Goal: Transaction & Acquisition: Purchase product/service

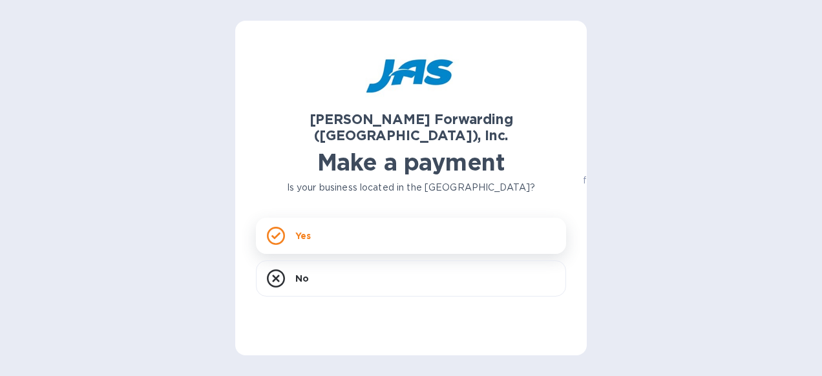
click at [305, 229] on p "Yes" at bounding box center [303, 235] width 16 height 13
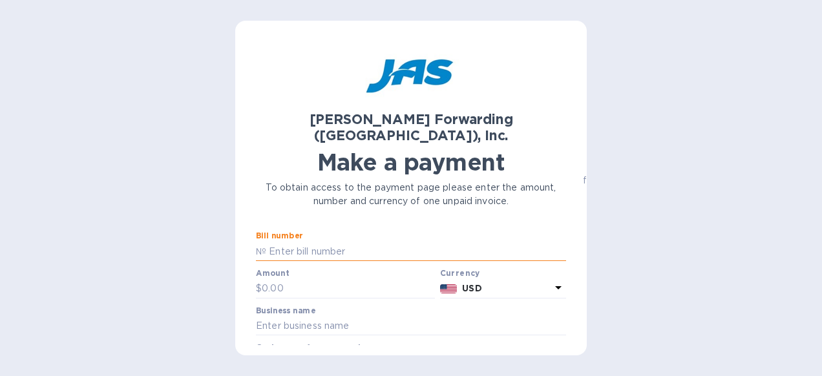
click at [285, 242] on input "text" at bounding box center [416, 251] width 300 height 19
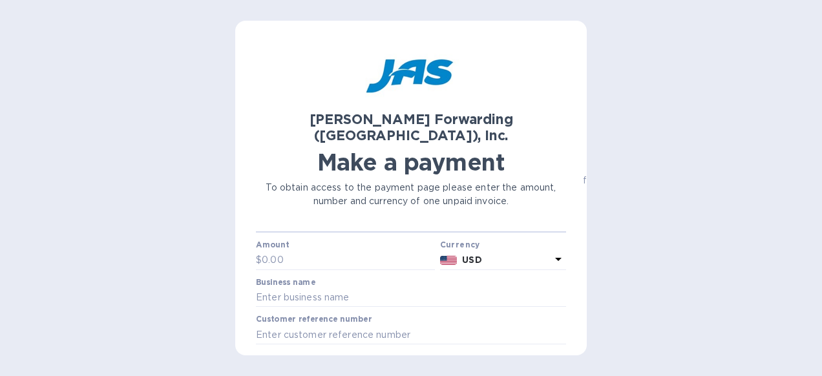
scroll to position [39, 0]
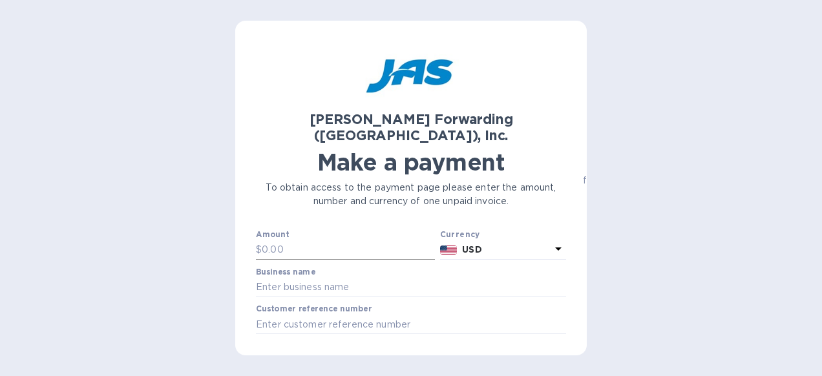
type input "LAX503346802"
click at [274, 240] on input "text" at bounding box center [348, 249] width 173 height 19
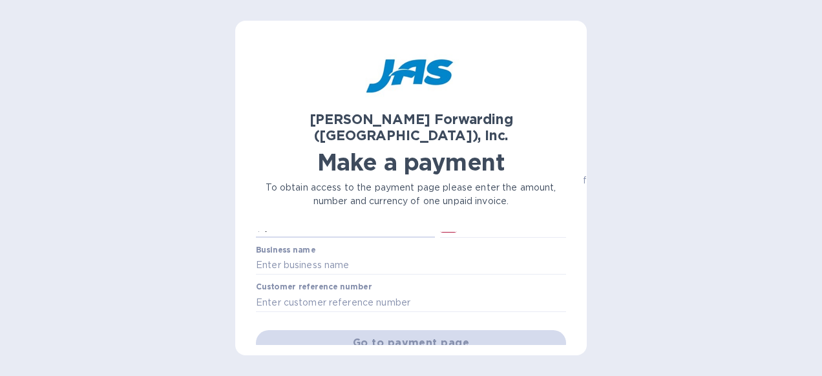
type input "1,974.62"
click at [349, 245] on div "Business name" at bounding box center [411, 260] width 310 height 30
click at [309, 246] on label "Business name" at bounding box center [285, 250] width 59 height 8
click at [442, 223] on img at bounding box center [448, 227] width 17 height 9
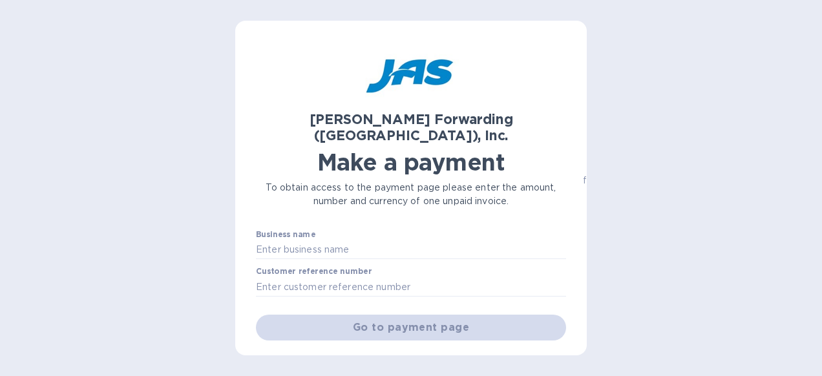
scroll to position [77, 0]
click at [311, 240] on input "text" at bounding box center [411, 249] width 310 height 19
type input "ACCELE ELECTRONICS INC"
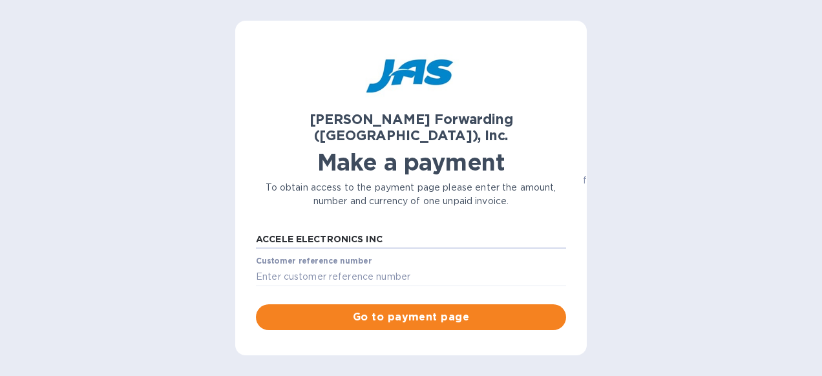
scroll to position [96, 0]
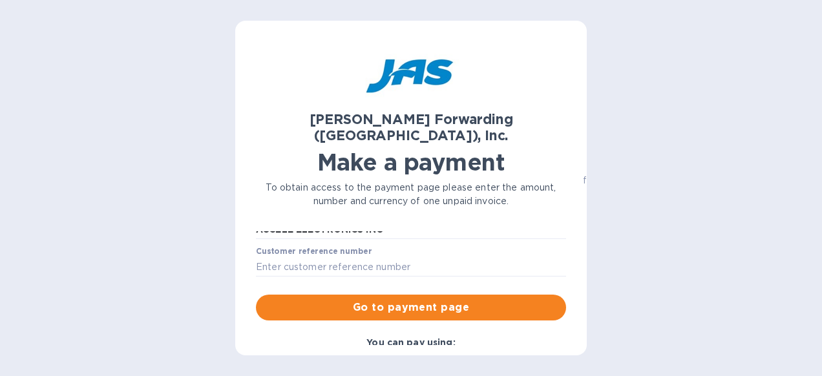
click at [350, 248] on label "Customer reference number" at bounding box center [314, 252] width 116 height 8
click at [373, 247] on div "Customer reference number" at bounding box center [411, 262] width 310 height 30
click at [367, 248] on label "Customer reference number" at bounding box center [314, 252] width 116 height 8
click at [393, 247] on div "Customer reference number" at bounding box center [411, 262] width 310 height 30
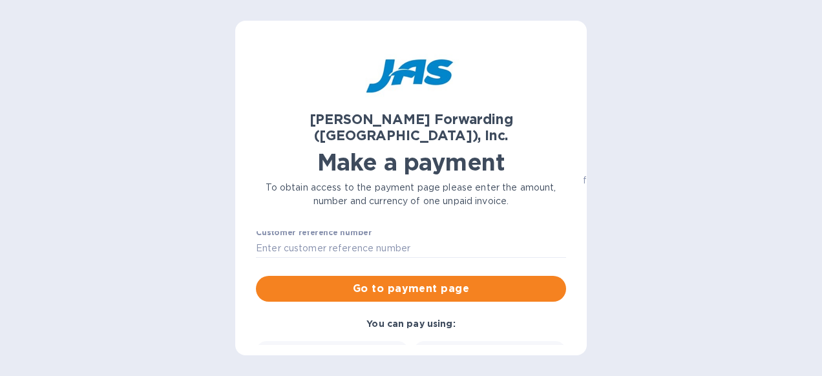
scroll to position [163, 0]
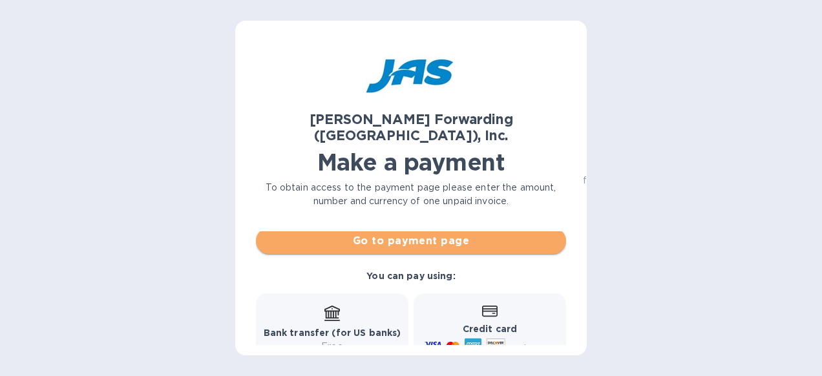
click at [429, 233] on span "Go to payment page" at bounding box center [410, 241] width 289 height 16
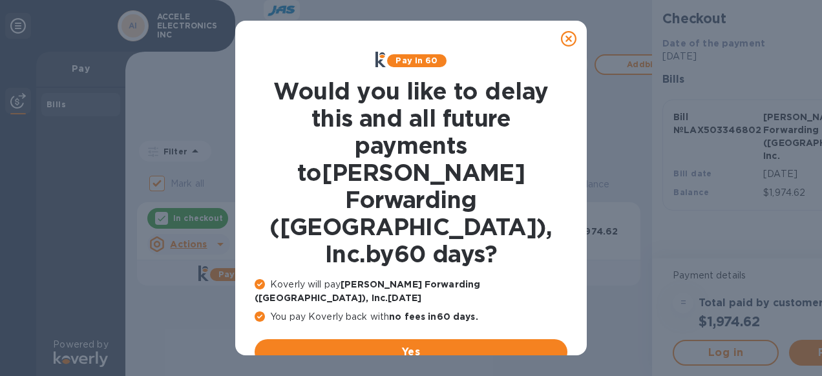
click at [415, 375] on u "No thanks, later" at bounding box center [420, 383] width 77 height 10
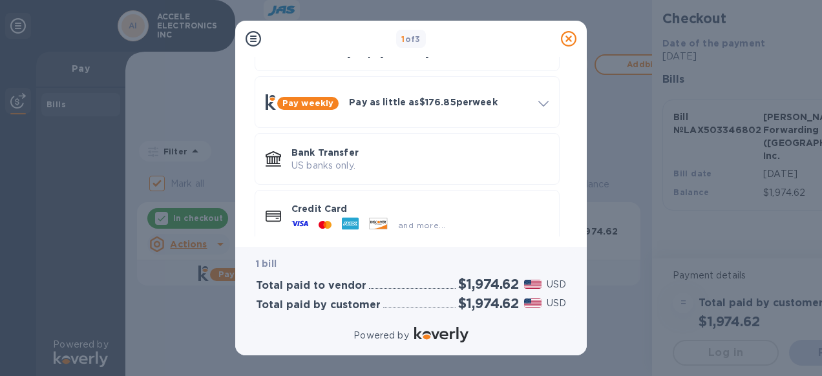
scroll to position [108, 0]
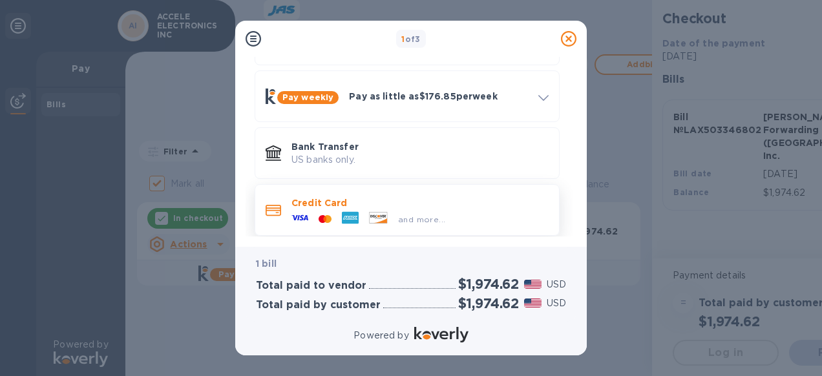
click at [320, 196] on p "Credit Card" at bounding box center [419, 202] width 257 height 13
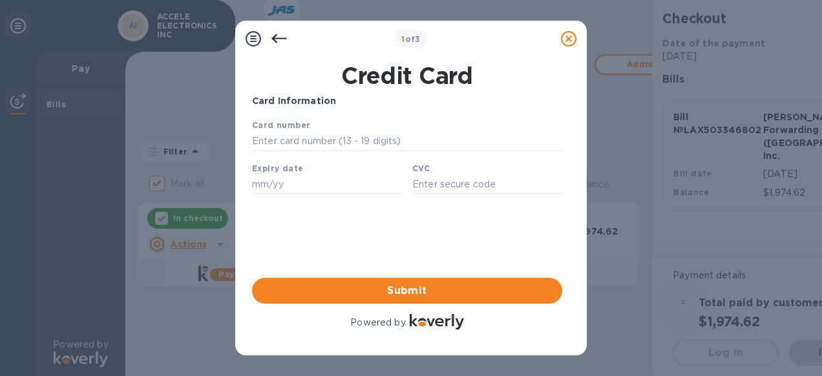
scroll to position [0, 0]
click at [324, 141] on input "text" at bounding box center [407, 141] width 310 height 19
type input "[CREDIT_CARD_NUMBER]"
type input "10/25"
click at [328, 189] on input "10/25" at bounding box center [327, 183] width 150 height 19
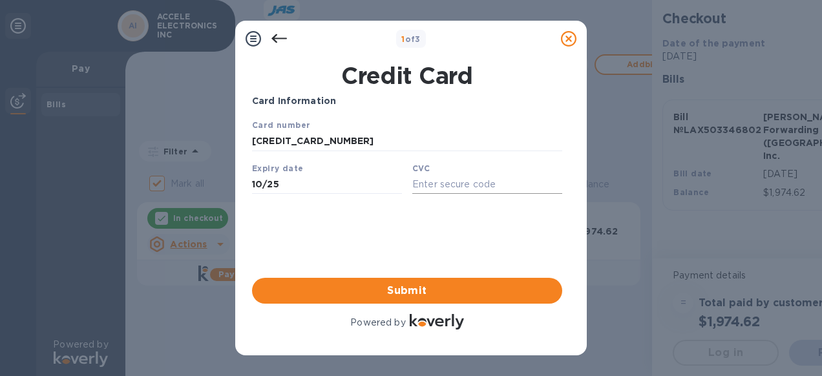
click at [492, 184] on input "text" at bounding box center [487, 183] width 150 height 19
type input "8486"
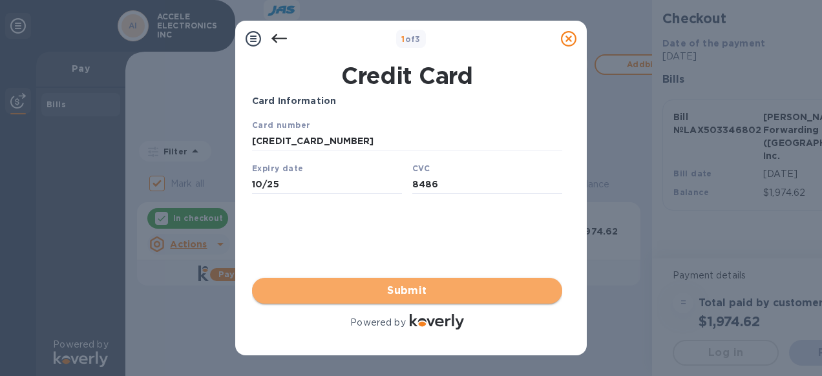
click at [426, 289] on span "Submit" at bounding box center [406, 291] width 289 height 16
